Goal: Find specific page/section: Find specific page/section

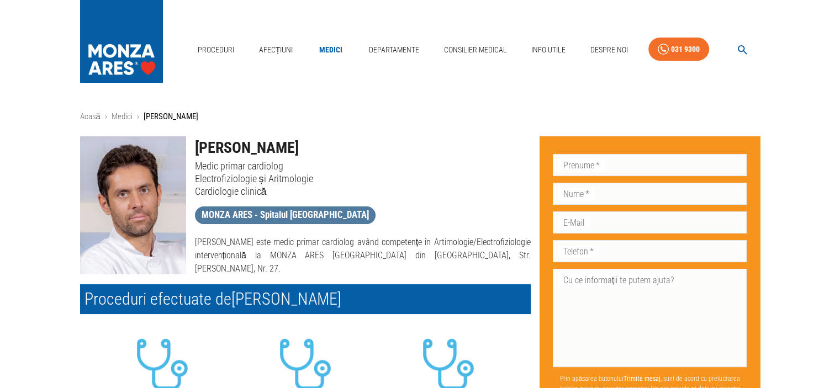
click at [311, 214] on span "MONZA ARES - Spitalul [GEOGRAPHIC_DATA]" at bounding box center [285, 215] width 180 height 14
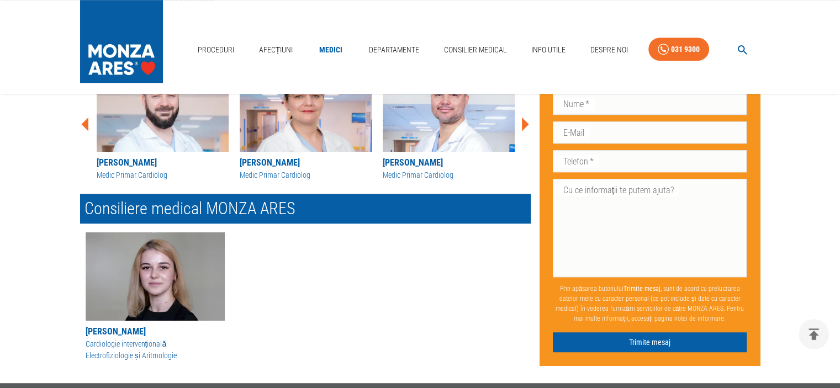
scroll to position [718, 0]
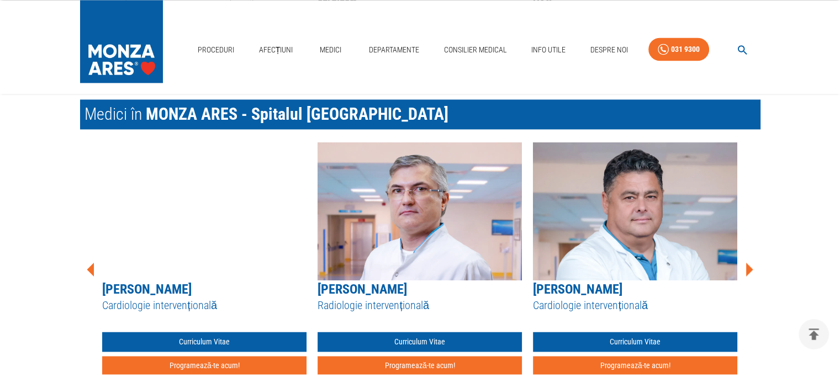
scroll to position [1766, 0]
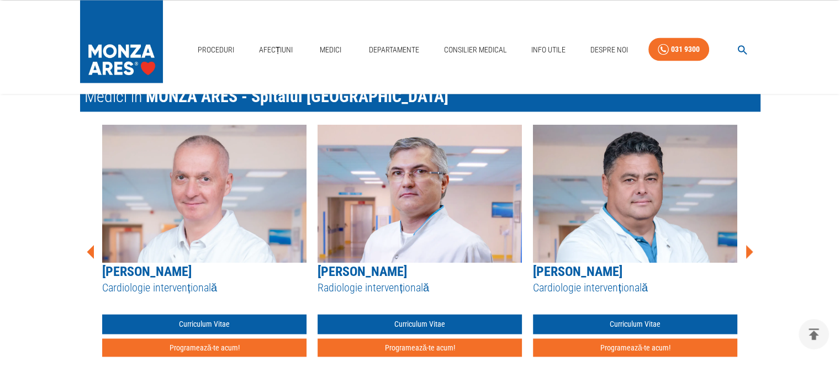
click at [752, 248] on icon at bounding box center [748, 251] width 33 height 33
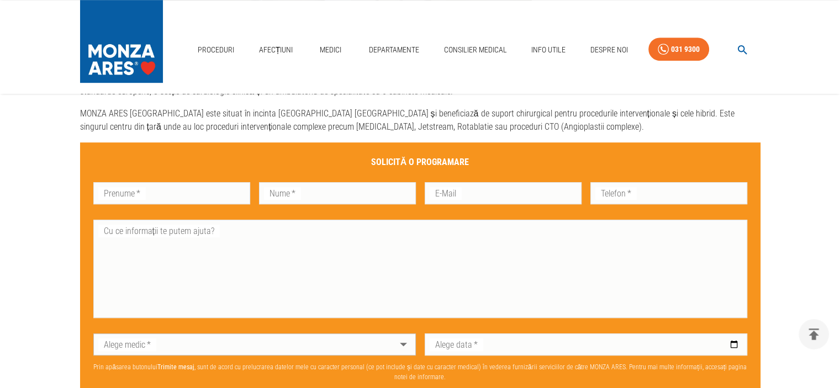
scroll to position [662, 0]
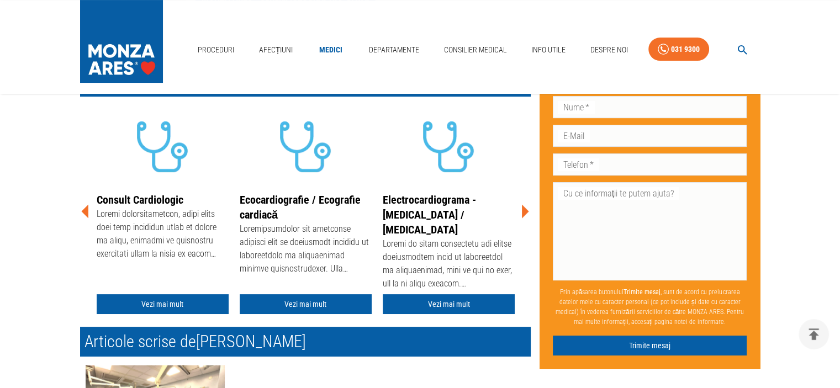
scroll to position [276, 0]
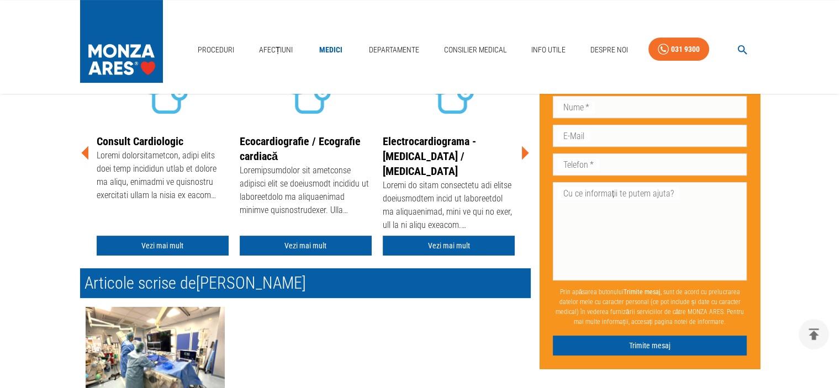
click at [519, 156] on icon at bounding box center [524, 152] width 33 height 33
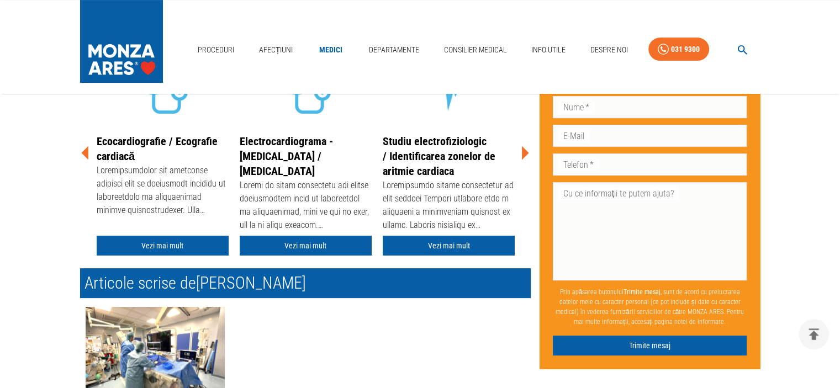
click at [519, 156] on icon at bounding box center [524, 152] width 33 height 33
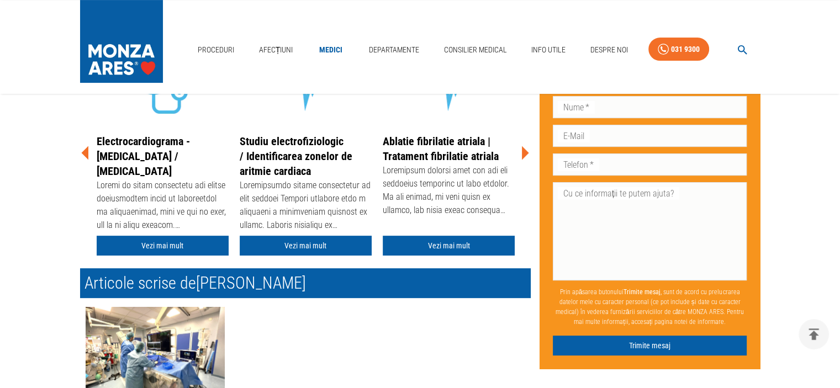
click at [519, 156] on icon at bounding box center [524, 152] width 33 height 33
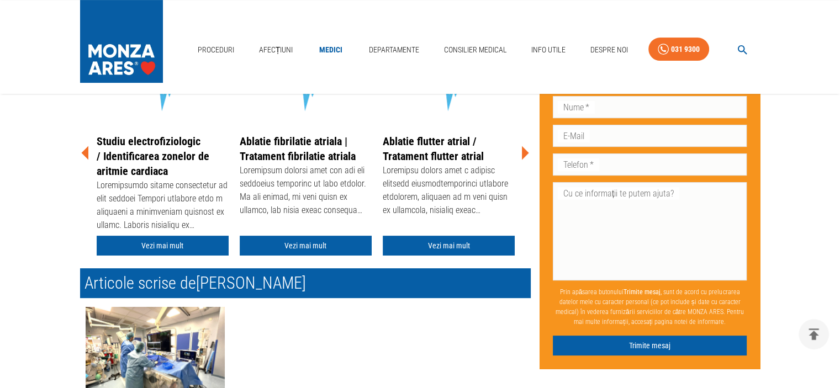
click at [519, 156] on icon at bounding box center [524, 152] width 33 height 33
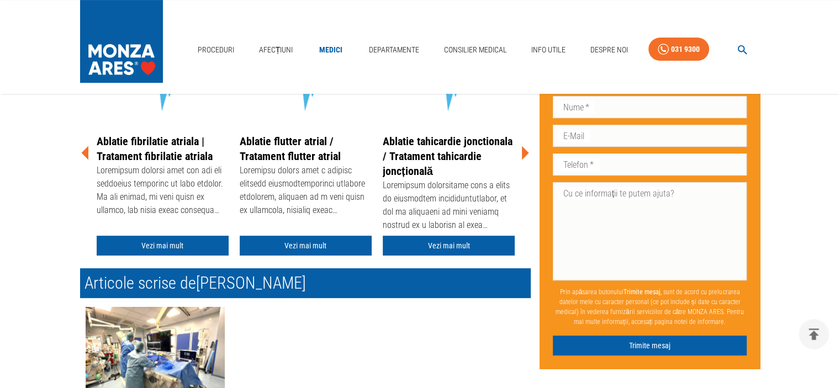
click at [519, 156] on icon at bounding box center [524, 152] width 33 height 33
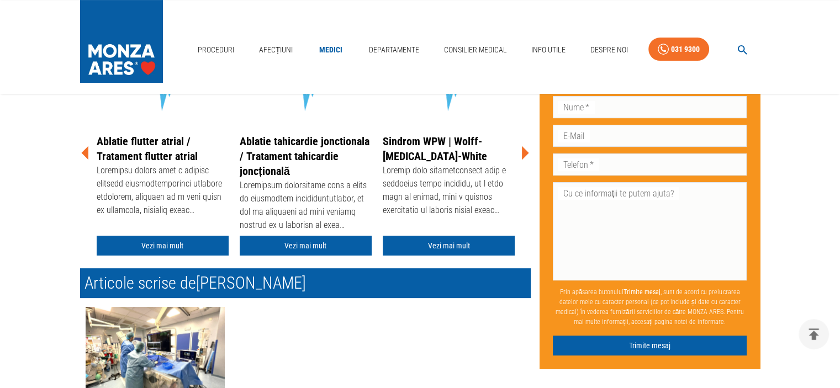
click at [519, 156] on icon at bounding box center [524, 152] width 33 height 33
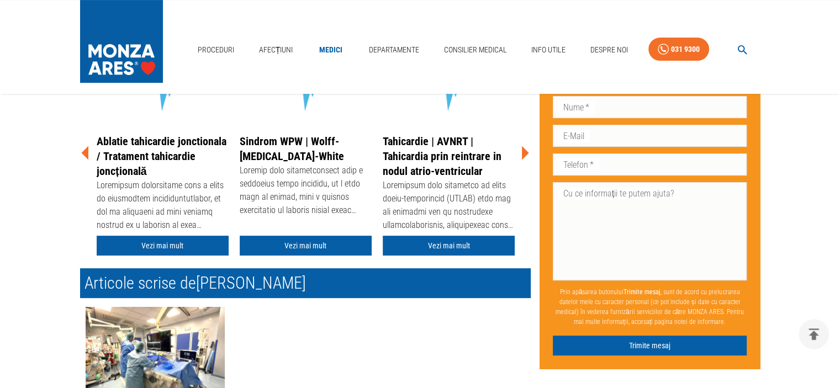
click at [519, 156] on icon at bounding box center [524, 152] width 33 height 33
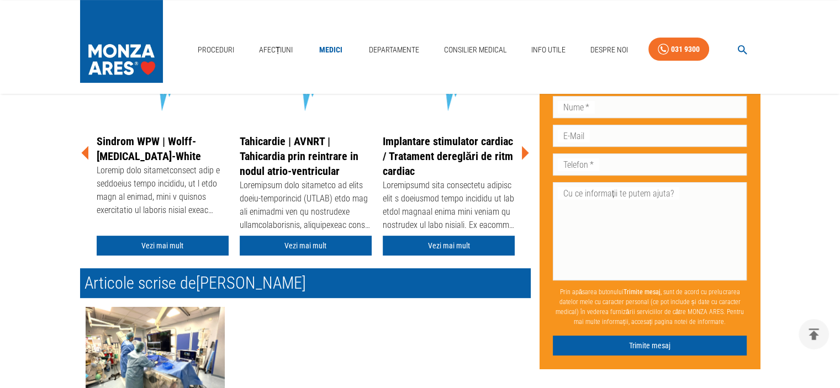
click at [519, 156] on icon at bounding box center [524, 152] width 33 height 33
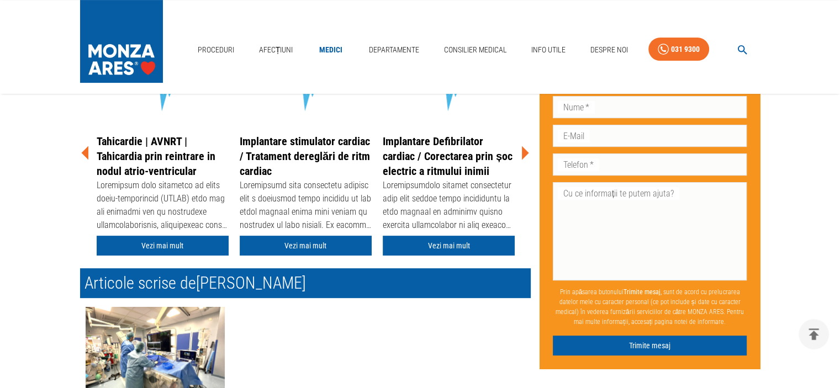
click at [519, 156] on icon at bounding box center [524, 152] width 33 height 33
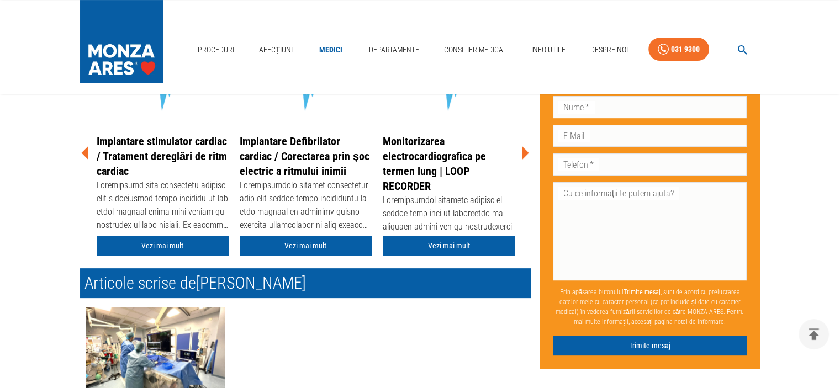
click at [519, 156] on icon at bounding box center [524, 152] width 33 height 33
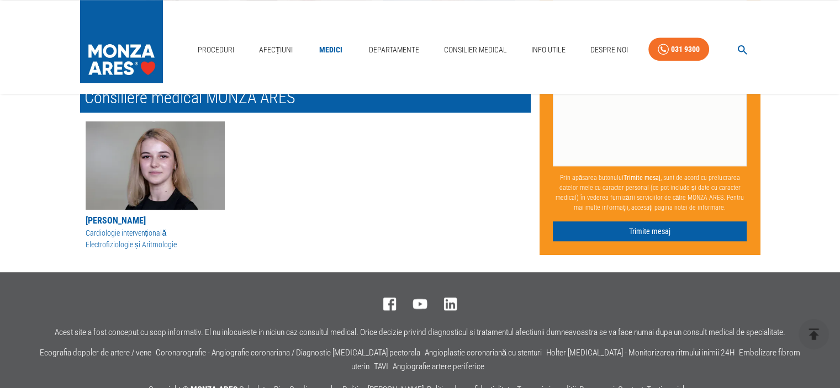
scroll to position [828, 0]
